Goal: Find specific page/section: Locate a particular part of the current website

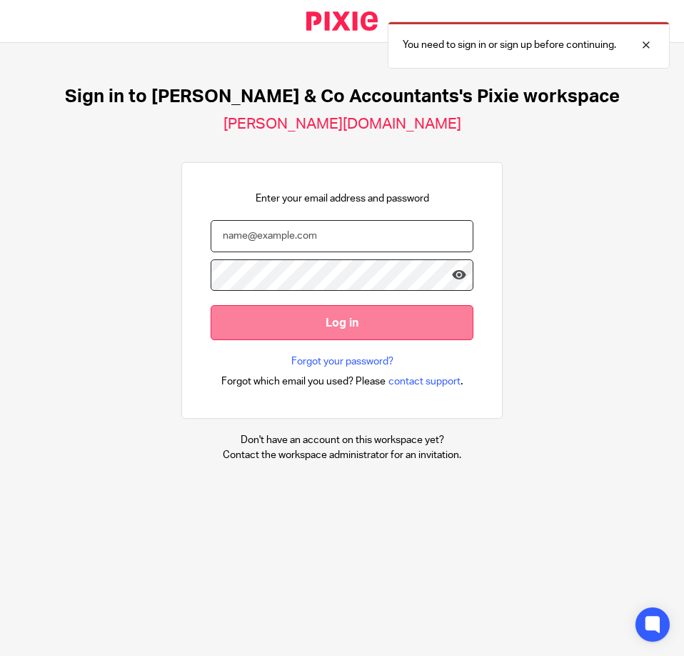
type input "[EMAIL_ADDRESS][DOMAIN_NAME]"
click at [284, 321] on input "Log in" at bounding box center [342, 322] width 263 height 35
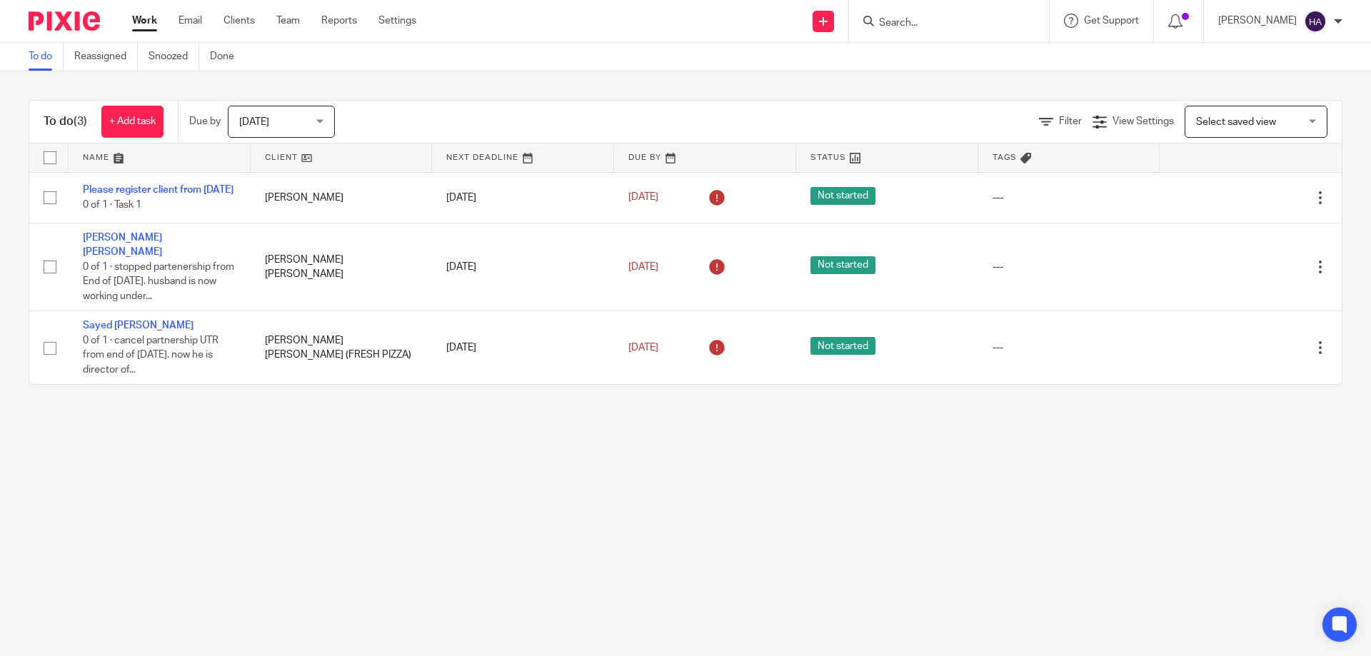
click at [684, 26] on input "Search" at bounding box center [942, 23] width 129 height 13
drag, startPoint x: 898, startPoint y: 19, endPoint x: 905, endPoint y: 19, distance: 7.2
click at [684, 19] on input "Search" at bounding box center [942, 23] width 129 height 13
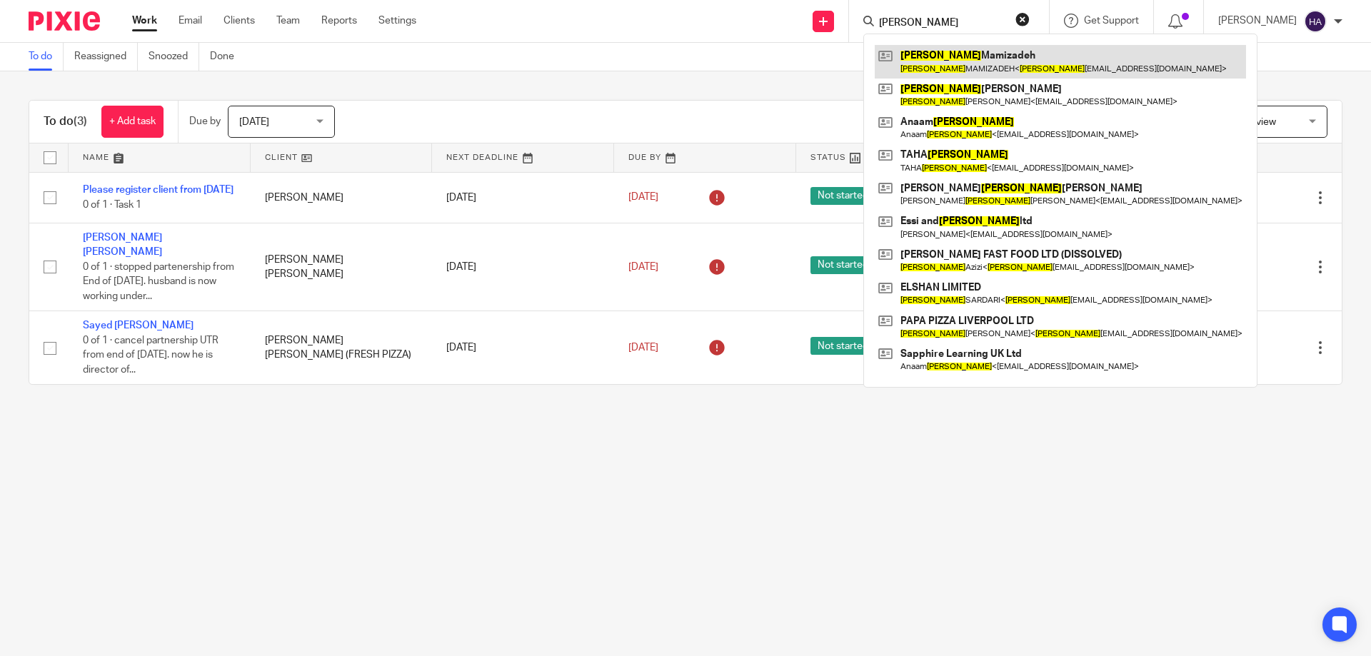
type input "abbas"
click at [684, 56] on link at bounding box center [1060, 61] width 371 height 33
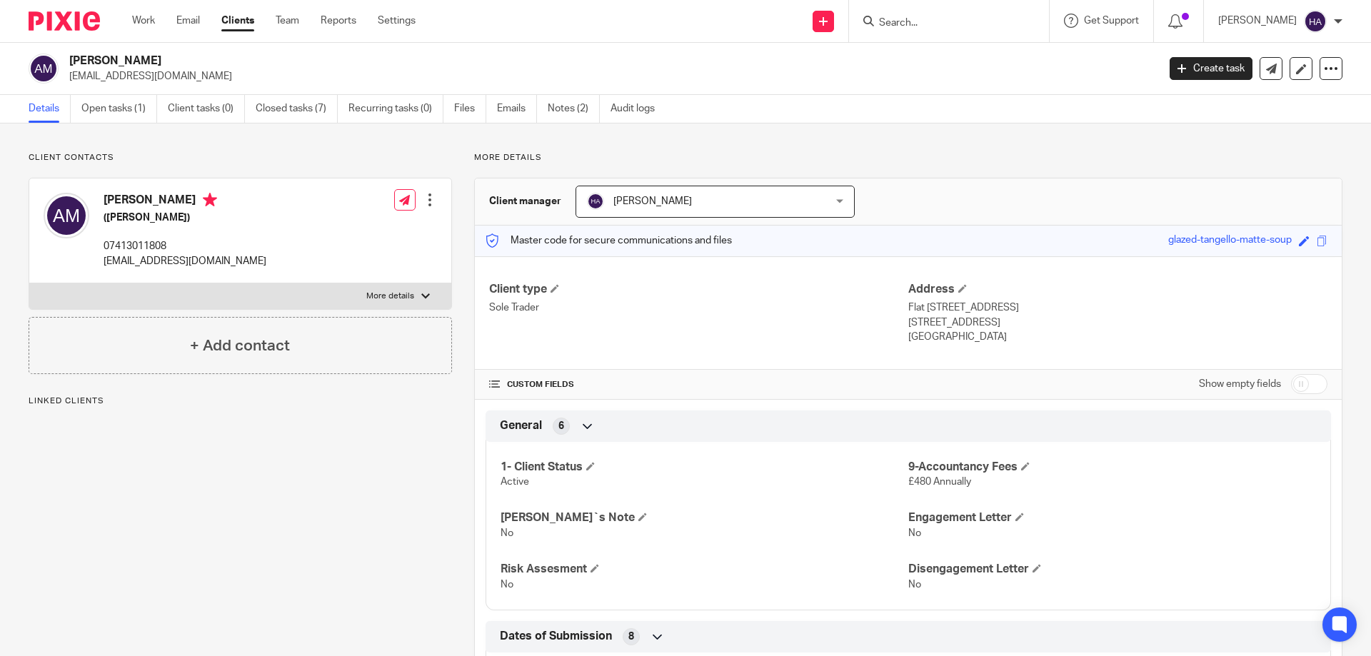
click at [403, 309] on label "More details" at bounding box center [240, 297] width 422 height 26
click at [29, 284] on input "More details" at bounding box center [29, 283] width 1 height 1
checkbox input "true"
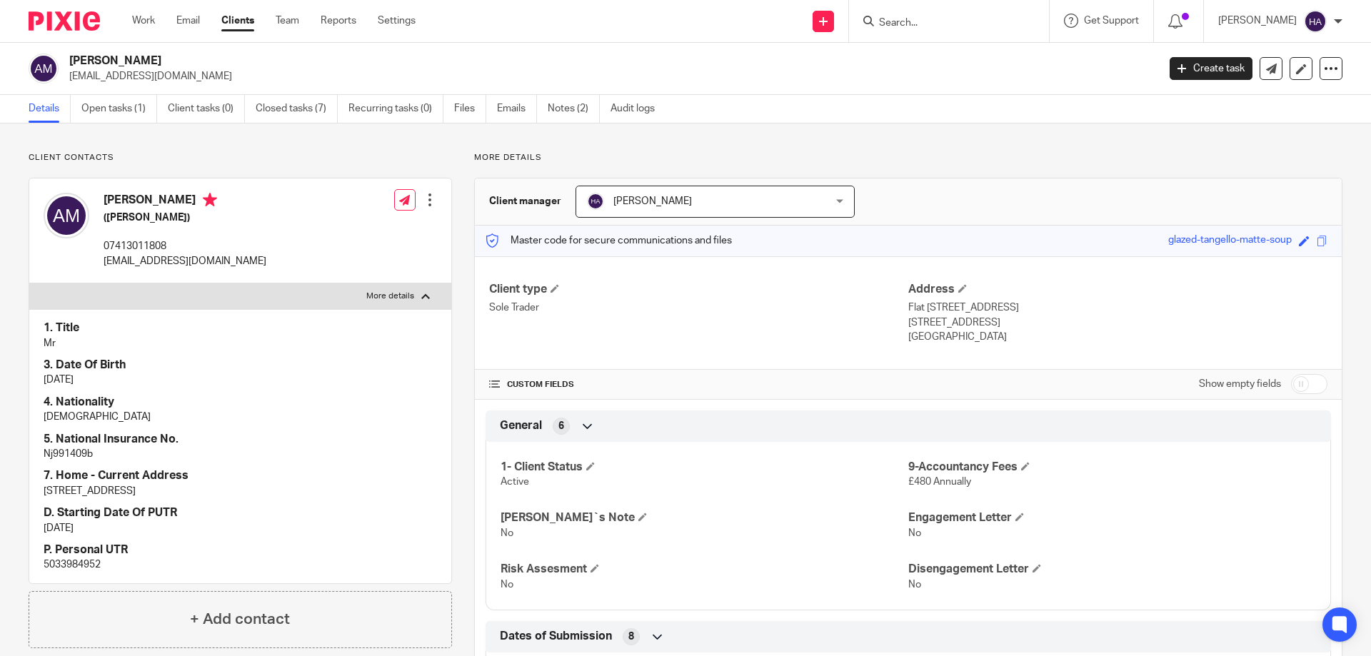
click at [80, 569] on p "5033984952" at bounding box center [241, 565] width 394 height 14
copy p "5033984952"
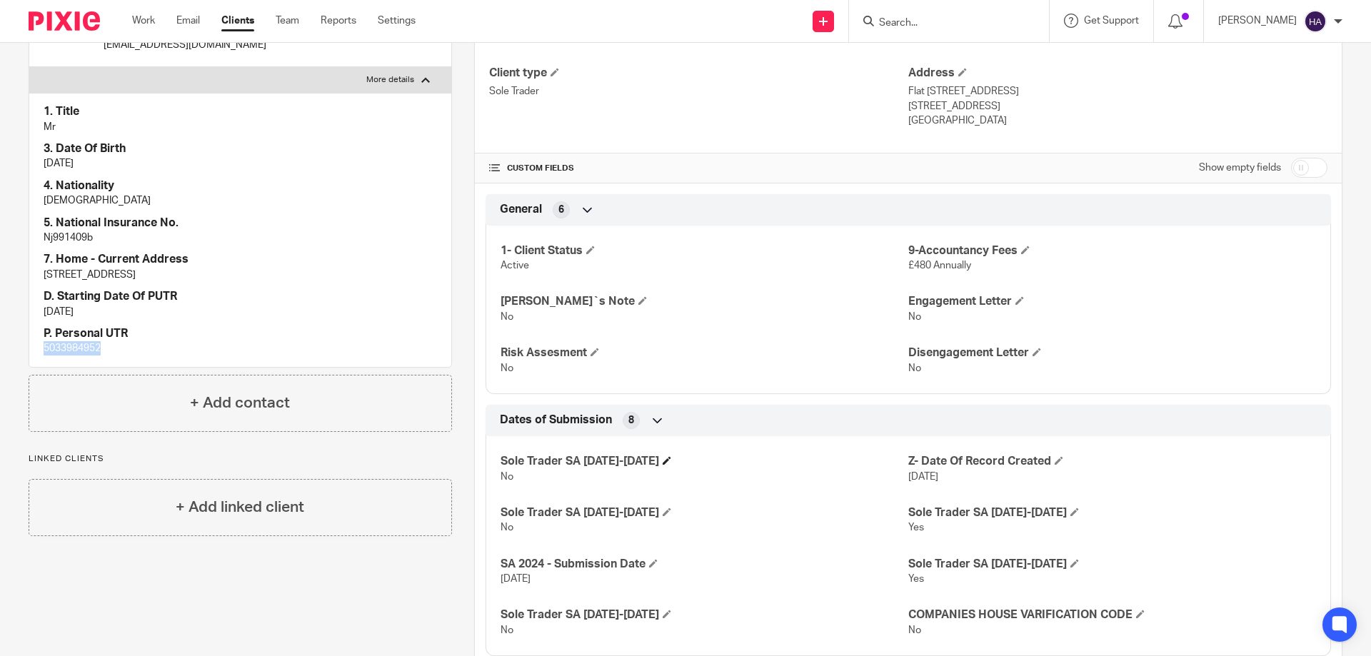
scroll to position [185, 0]
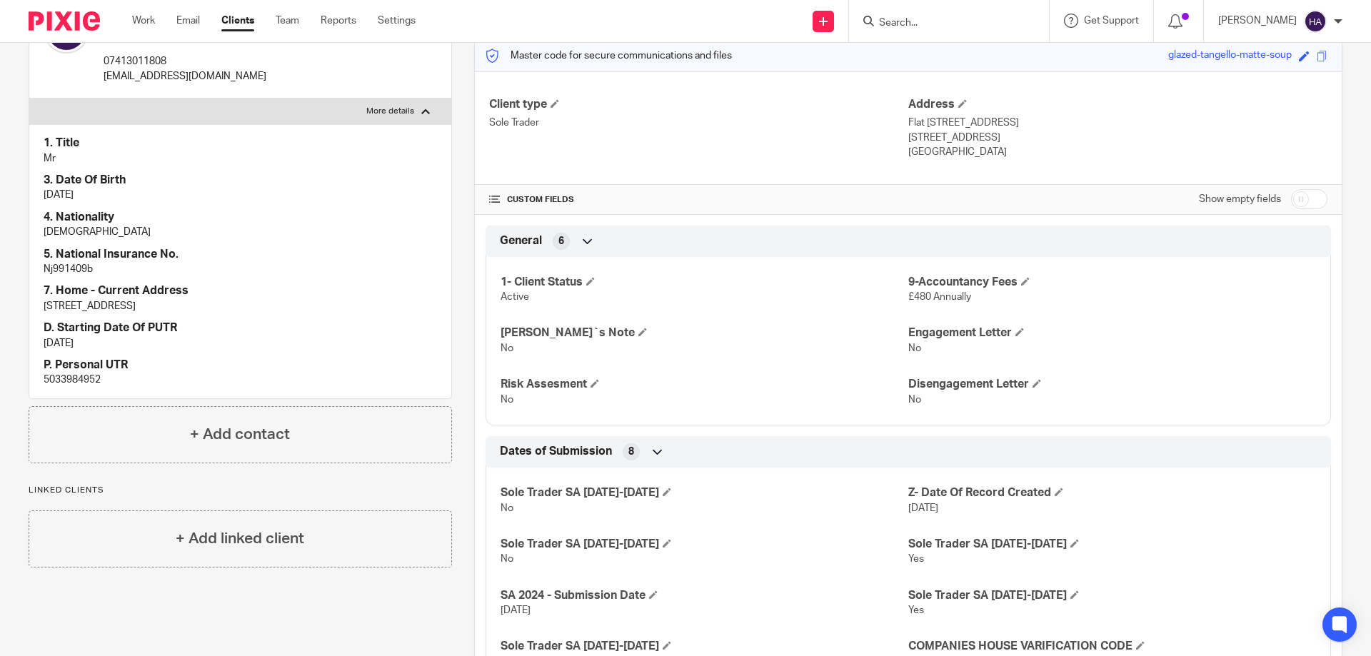
click at [903, 22] on input "Search" at bounding box center [942, 23] width 129 height 13
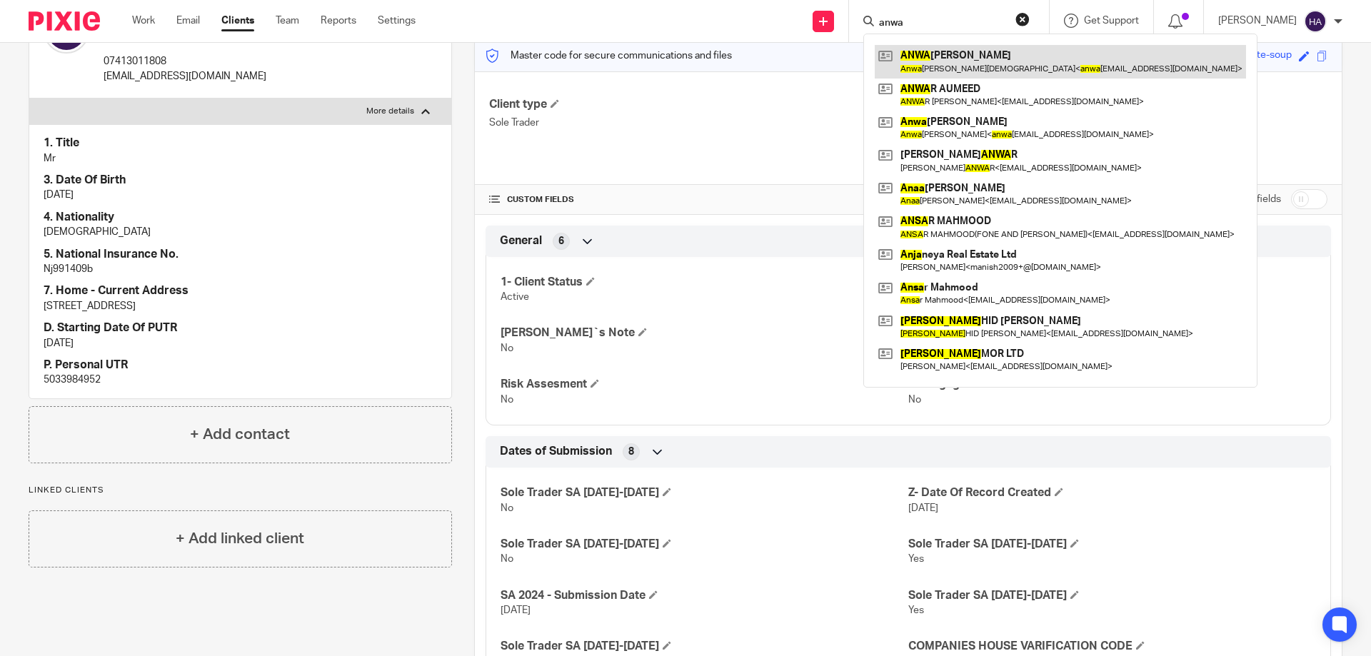
type input "anwa"
click at [1019, 56] on link at bounding box center [1060, 61] width 371 height 33
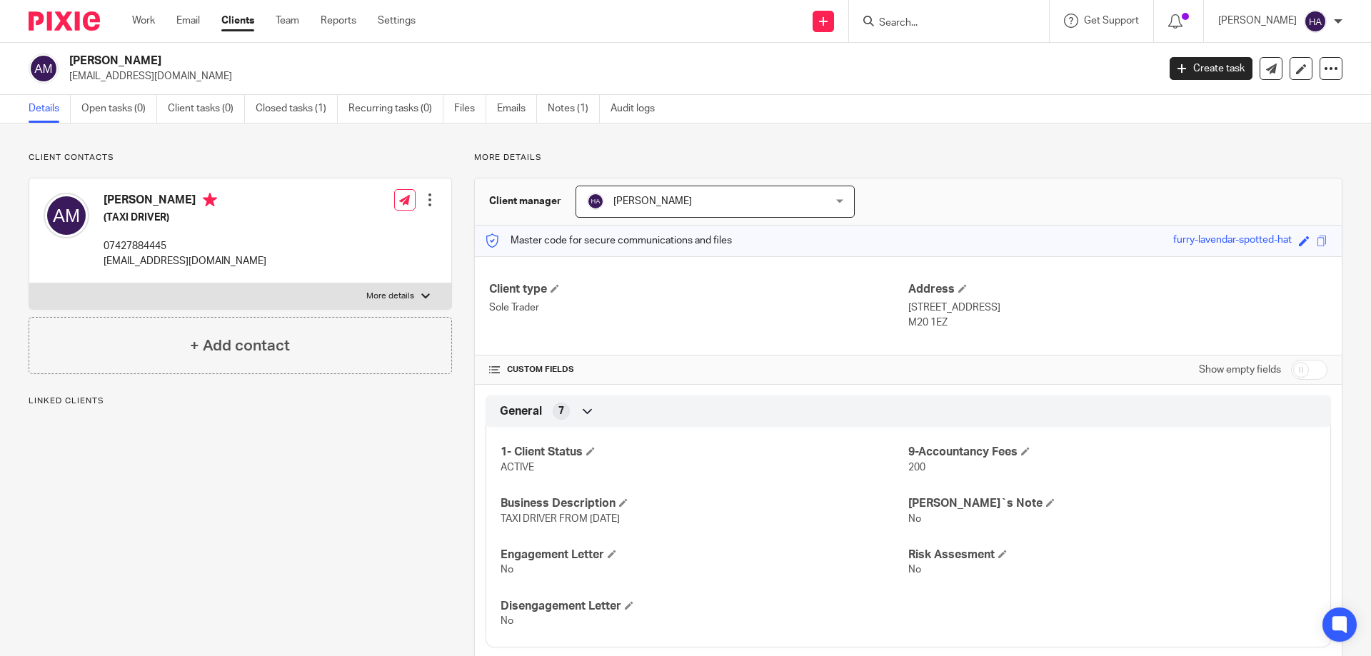
click at [429, 300] on label "More details" at bounding box center [240, 297] width 422 height 26
click at [29, 284] on input "More details" at bounding box center [29, 283] width 1 height 1
checkbox input "true"
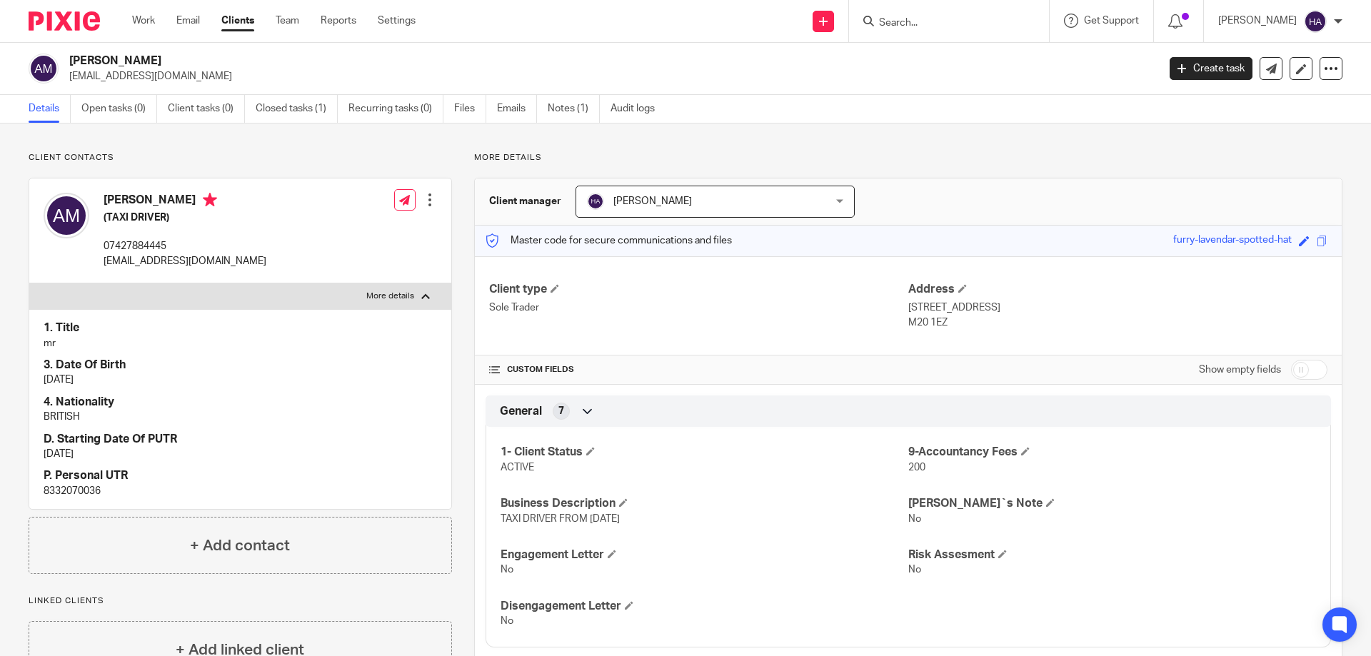
click at [376, 72] on p "[EMAIL_ADDRESS][DOMAIN_NAME]" at bounding box center [608, 76] width 1079 height 14
click at [429, 83] on p "[EMAIL_ADDRESS][DOMAIN_NAME]" at bounding box center [608, 76] width 1079 height 14
click at [1260, 61] on link at bounding box center [1271, 68] width 23 height 23
